Goal: Book appointment/travel/reservation

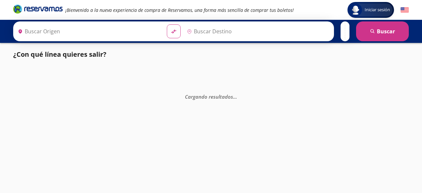
type input "[GEOGRAPHIC_DATA], [GEOGRAPHIC_DATA]"
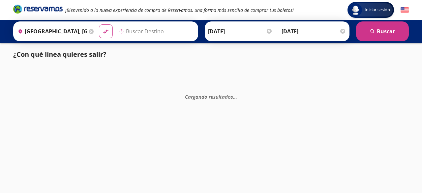
type input "Manzanillo, Colima"
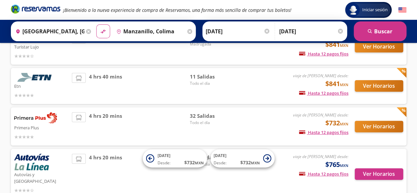
scroll to position [62, 0]
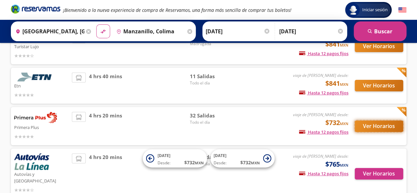
click at [376, 131] on button "Ver Horarios" at bounding box center [379, 126] width 48 height 12
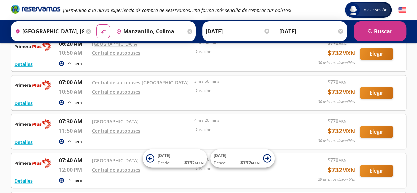
click at [290, 120] on p "4 hrs 20 mins" at bounding box center [244, 120] width 100 height 6
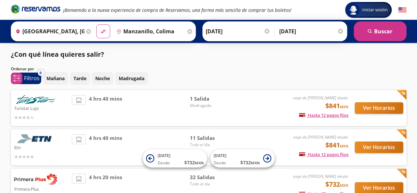
scroll to position [53, 0]
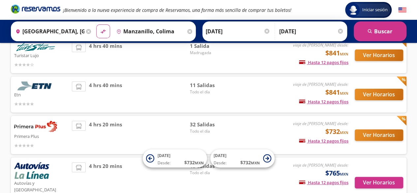
drag, startPoint x: 83, startPoint y: 108, endPoint x: 268, endPoint y: 134, distance: 186.6
click at [268, 134] on div "viaje de [PERSON_NAME] desde: $732 MXN Hasta 12 pagos fijos Pagos fijos en comp…" at bounding box center [293, 135] width 109 height 28
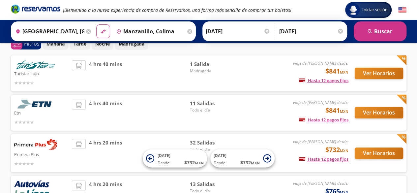
scroll to position [35, 0]
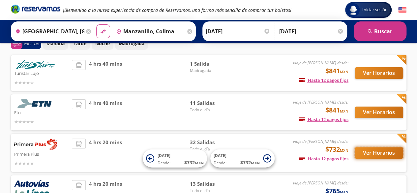
click at [379, 153] on button "Ver Horarios" at bounding box center [379, 153] width 48 height 12
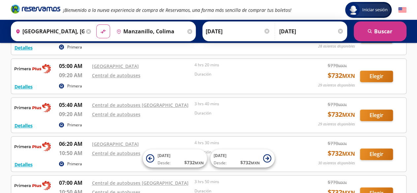
scroll to position [100, 0]
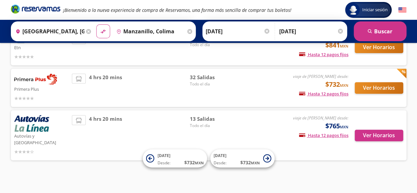
scroll to position [35, 0]
